Goal: Transaction & Acquisition: Purchase product/service

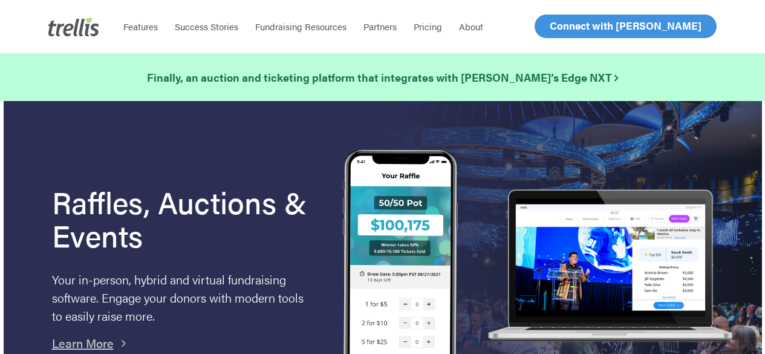
click at [567, 26] on span "Log In" at bounding box center [563, 26] width 29 height 15
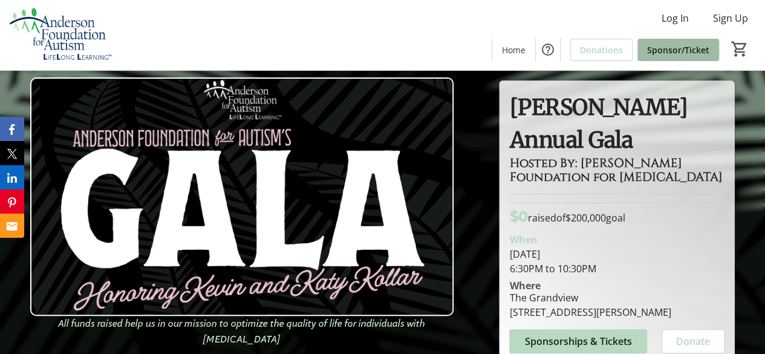
click at [672, 51] on span "Sponsor/Ticket" at bounding box center [678, 50] width 62 height 13
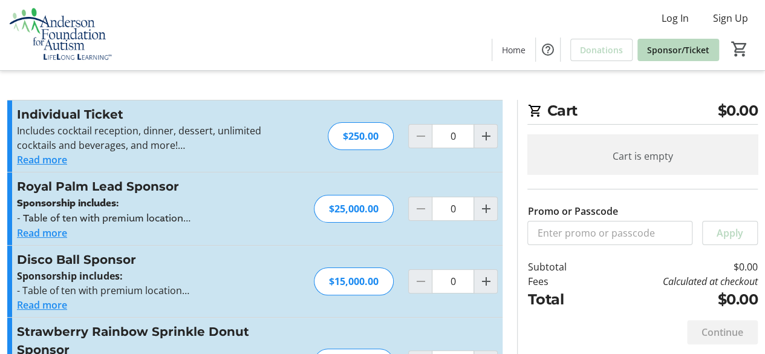
click at [58, 30] on img at bounding box center [61, 35] width 108 height 60
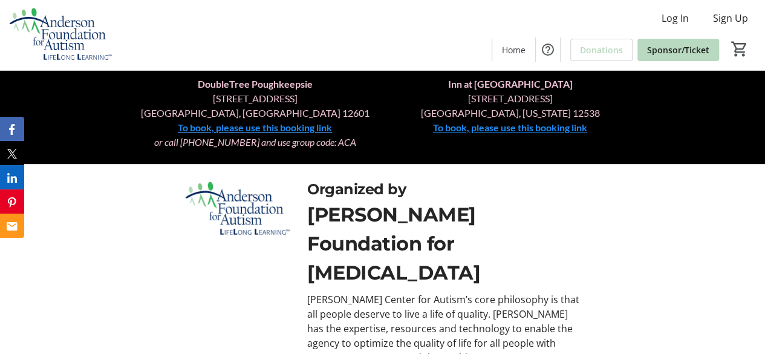
scroll to position [2464, 0]
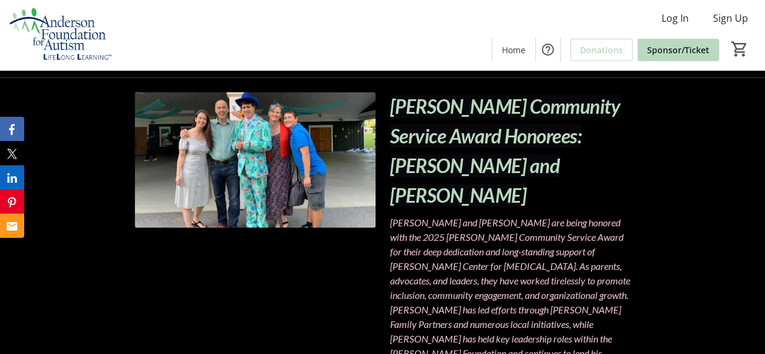
scroll to position [605, 0]
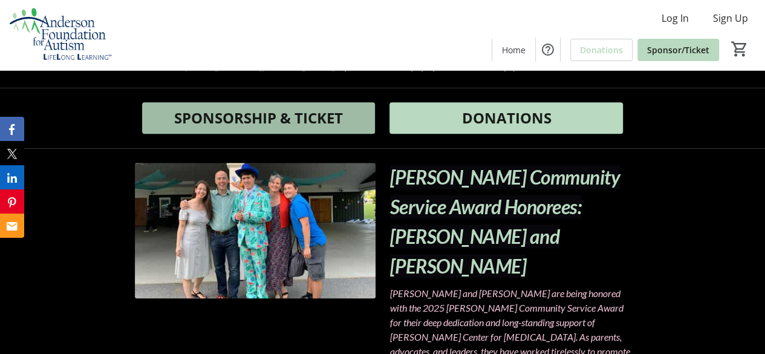
click at [275, 107] on span "SPONSORSHIP & TICKET" at bounding box center [258, 118] width 169 height 22
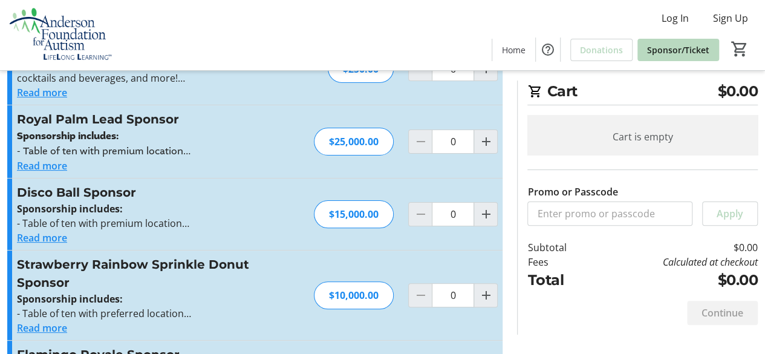
scroll to position [60, 0]
